Goal: Transaction & Acquisition: Obtain resource

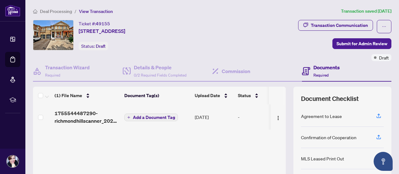
scroll to position [76, 0]
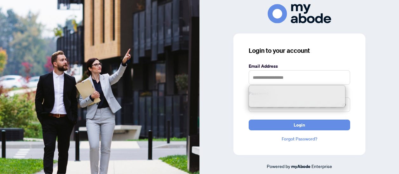
click at [253, 77] on input "text" at bounding box center [298, 77] width 101 height 15
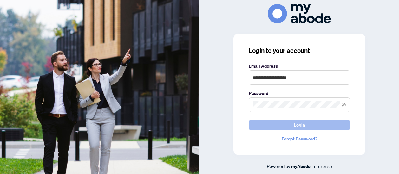
type input "**********"
click at [297, 123] on span "Login" at bounding box center [298, 125] width 11 height 10
click at [286, 125] on button "Login" at bounding box center [298, 125] width 101 height 11
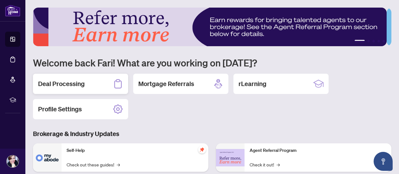
click at [75, 83] on h2 "Deal Processing" at bounding box center [61, 84] width 47 height 9
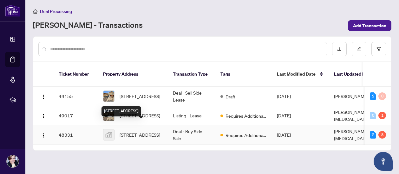
click at [134, 132] on span "2219-25 Greenview Avenue unit 2219, North York, ON, Canada" at bounding box center [139, 135] width 41 height 7
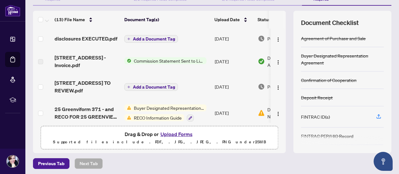
scroll to position [81, 0]
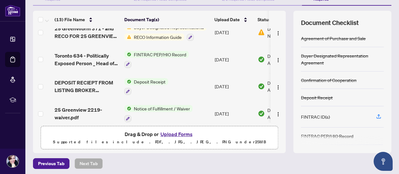
click at [279, 89] on td at bounding box center [277, 86] width 15 height 27
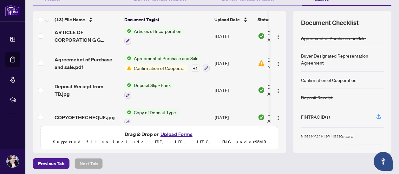
scroll to position [243, 0]
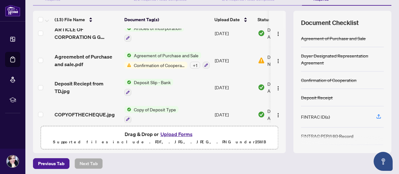
click at [279, 126] on div "(13) File Name Document Tag(s) Upload Date Status disclosures EXECUTED.pdf Add …" at bounding box center [159, 82] width 253 height 143
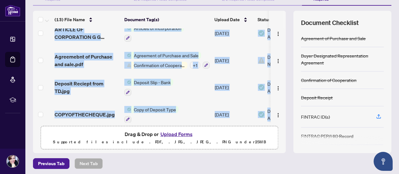
click at [279, 126] on div "(13) File Name Document Tag(s) Upload Date Status disclosures EXECUTED.pdf Add …" at bounding box center [159, 82] width 253 height 143
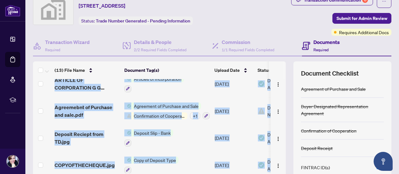
scroll to position [38, 0]
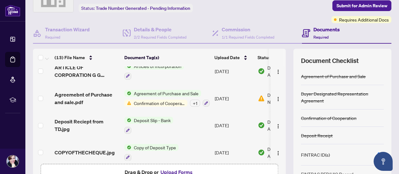
click at [284, 52] on th at bounding box center [285, 58] width 2 height 18
click at [278, 69] on td at bounding box center [277, 71] width 15 height 27
click at [278, 112] on td at bounding box center [277, 125] width 15 height 27
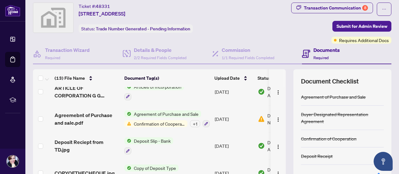
scroll to position [25, 0]
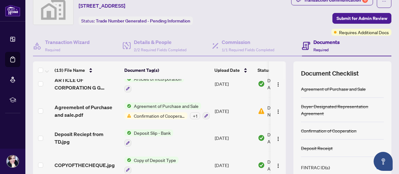
click at [284, 71] on th at bounding box center [285, 70] width 2 height 18
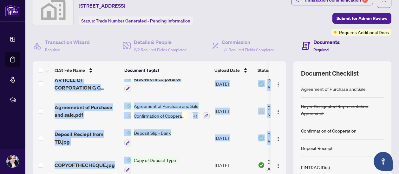
drag, startPoint x: 280, startPoint y: 71, endPoint x: 1, endPoint y: 146, distance: 288.9
click at [1, 146] on div "Dashboard Deal Processing Mortgage Referrals rLearning Fari Madani fari.madani@…" at bounding box center [199, 87] width 399 height 174
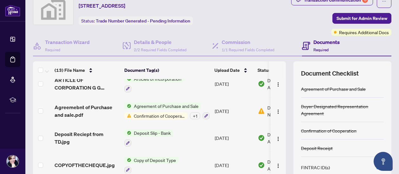
click at [279, 172] on div "disclosures EXECUTED.pdf Add a Document Tag Aug/21/2025 Pending Review 2219-25 …" at bounding box center [159, 126] width 253 height 94
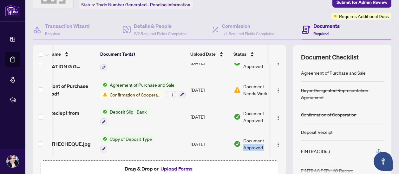
scroll to position [55, 0]
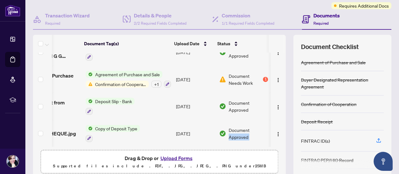
click at [279, 172] on div "(13) File Name Document Tag(s) Upload Date Status disclosures EXECUTED.pdf Add …" at bounding box center [159, 106] width 253 height 143
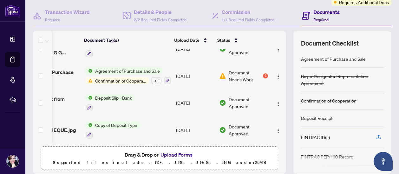
drag, startPoint x: 279, startPoint y: 172, endPoint x: 235, endPoint y: 157, distance: 46.6
click at [235, 157] on div "Drag & Drop or Upload Forms Supported files include .PDF, .JPG, .JPEG, .PNG und…" at bounding box center [159, 159] width 229 height 16
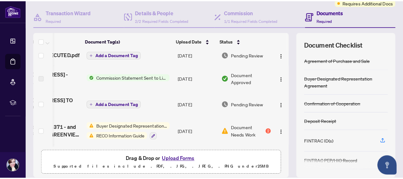
scroll to position [5, 45]
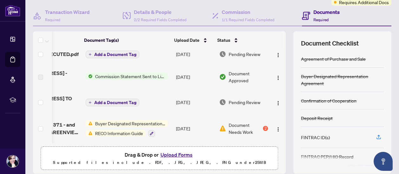
click at [284, 45] on th at bounding box center [285, 40] width 2 height 18
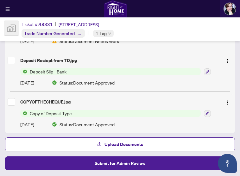
scroll to position [363, 0]
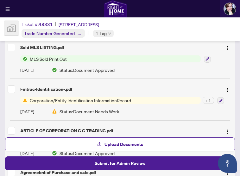
click at [66, 99] on span "Corporation/Entity Identification InformationRecord" at bounding box center [80, 100] width 106 height 7
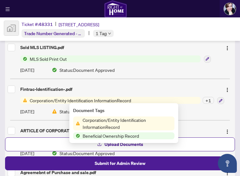
click at [89, 120] on span "Corporation/Entity Identification InformationRecord" at bounding box center [127, 124] width 94 height 14
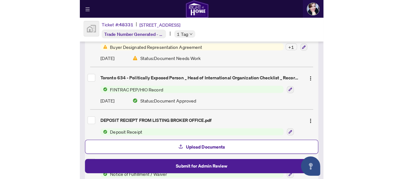
scroll to position [55, 0]
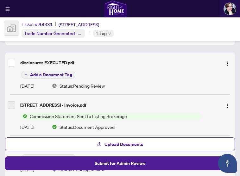
click at [237, 34] on div "Ticket #: 48331 2219-25 Greenview Avenue unit 2219, North York, ON, Canada Trad…" at bounding box center [120, 28] width 240 height 23
click at [238, 29] on div "Ticket #: 48331 2219-25 Greenview Avenue unit 2219, North York, ON, Canada Trad…" at bounding box center [120, 28] width 240 height 23
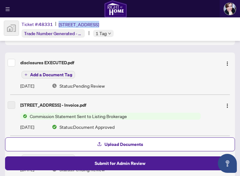
click at [238, 29] on div "Ticket #: 48331 2219-25 Greenview Avenue unit 2219, North York, ON, Canada Trad…" at bounding box center [120, 28] width 240 height 23
click at [236, 30] on div "Ticket #: 48331 2219-25 Greenview Avenue unit 2219, North York, ON, Canada Trad…" at bounding box center [120, 28] width 240 height 23
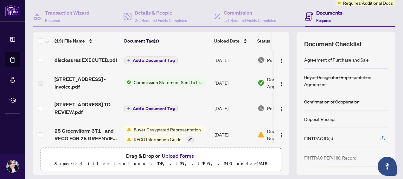
scroll to position [56, 0]
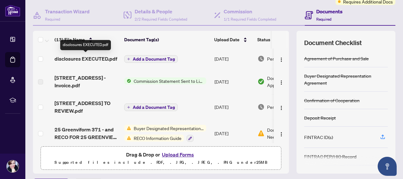
click at [87, 55] on span "disclosures EXECUTED.pdf" at bounding box center [86, 59] width 63 height 8
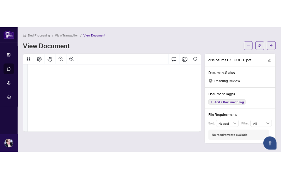
scroll to position [242, 0]
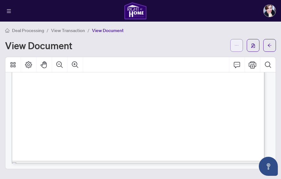
click at [237, 44] on icon "ellipsis" at bounding box center [236, 45] width 4 height 4
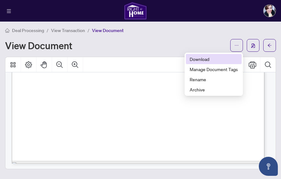
click at [195, 57] on span "Download" at bounding box center [213, 58] width 48 height 7
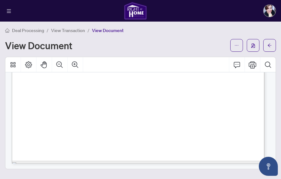
click at [171, 30] on div "Deal Processing / View Transaction / View Document" at bounding box center [140, 30] width 271 height 7
